Goal: Find contact information: Find contact information

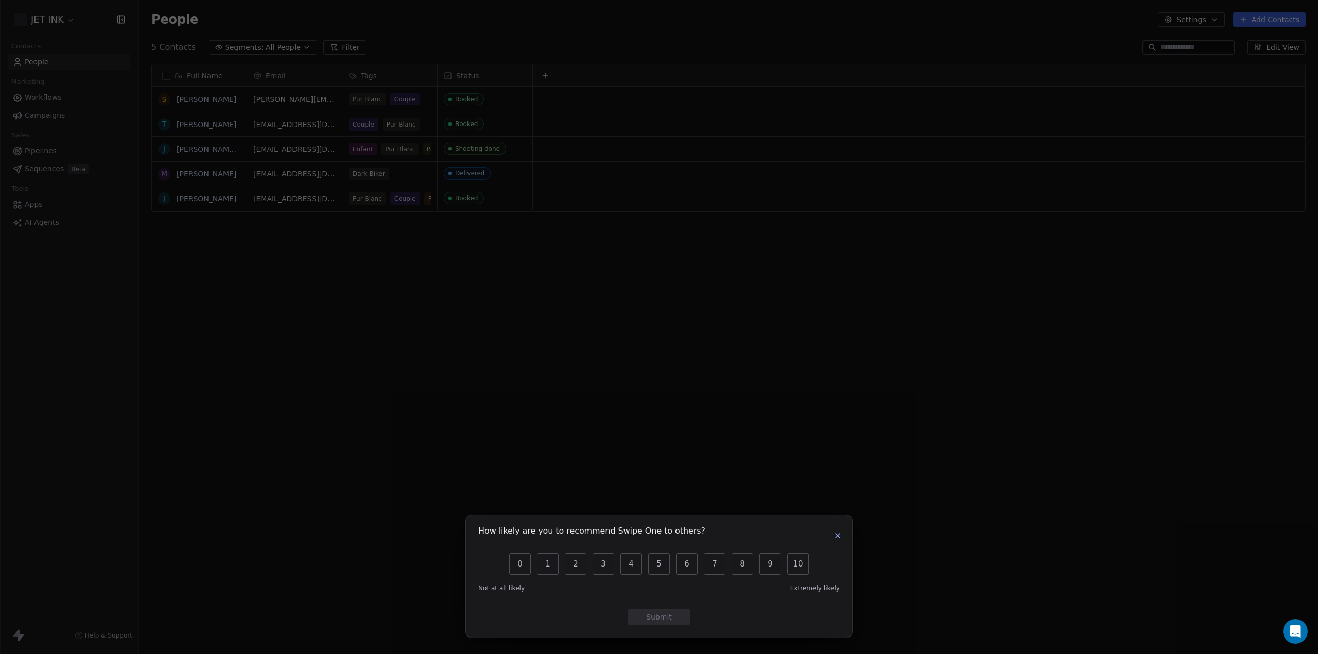
scroll to position [568, 1170]
click at [838, 538] on icon "button" at bounding box center [837, 536] width 8 height 8
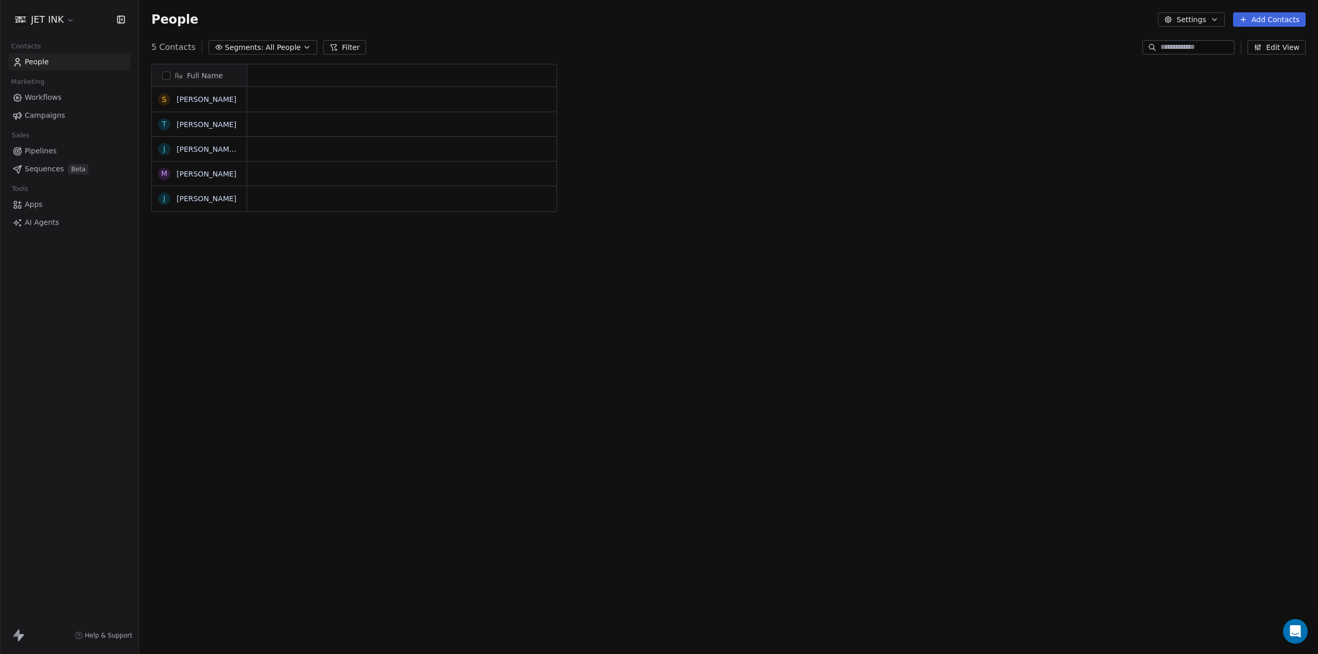
scroll to position [568, 1170]
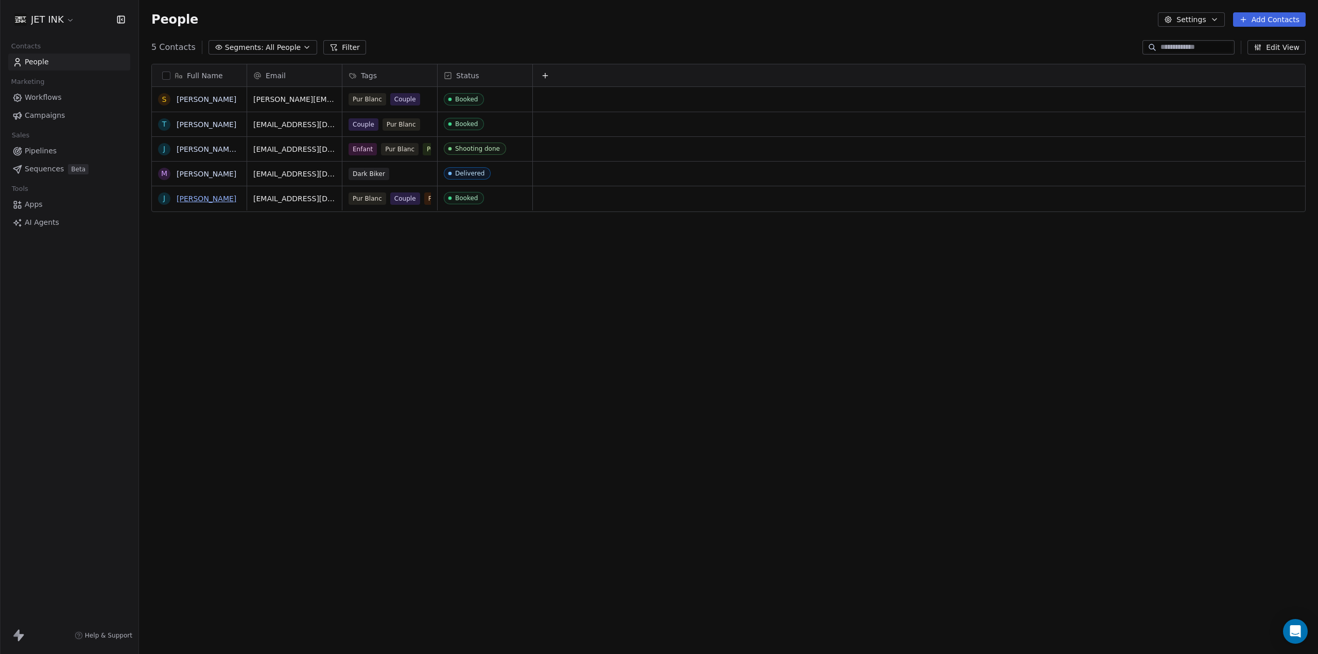
click at [201, 199] on link "[PERSON_NAME]" at bounding box center [207, 199] width 60 height 8
